Goal: Navigation & Orientation: Go to known website

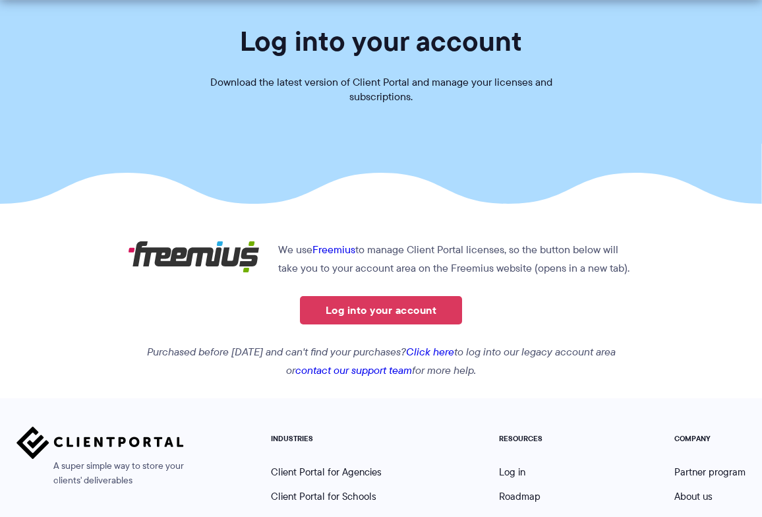
scroll to position [103, 0]
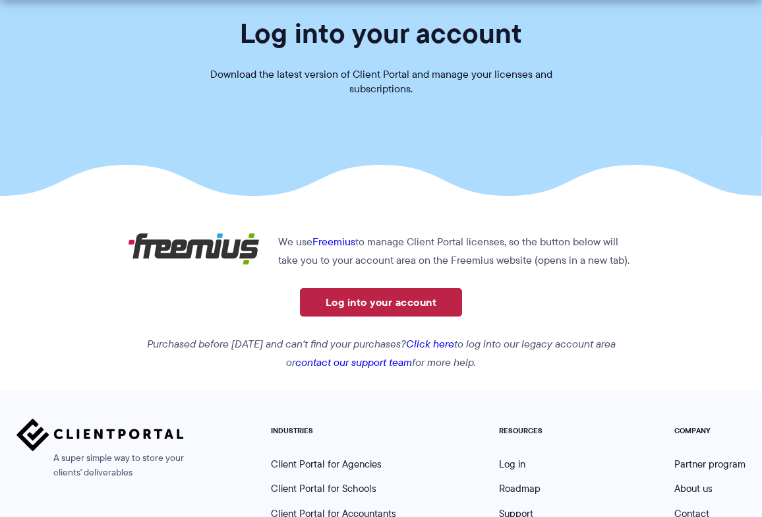
click at [372, 303] on link "Log into your account" at bounding box center [381, 302] width 162 height 28
